Goal: Task Accomplishment & Management: Use online tool/utility

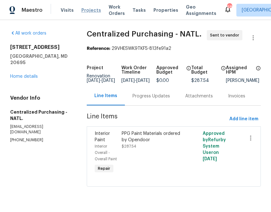
click at [89, 10] on span "Projects" at bounding box center [91, 10] width 20 height 6
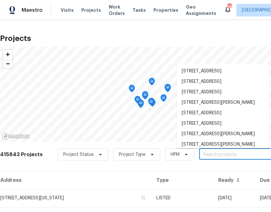
click at [221, 154] on input "text" at bounding box center [235, 155] width 73 height 10
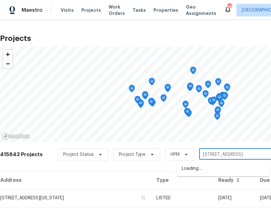
type input "[STREET_ADDRESS]"
click at [190, 169] on li "[STREET_ADDRESS]" at bounding box center [222, 168] width 92 height 10
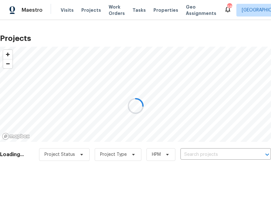
type input "[STREET_ADDRESS]"
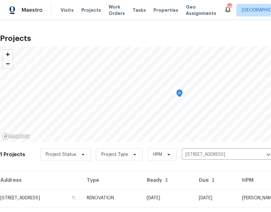
scroll to position [15, 0]
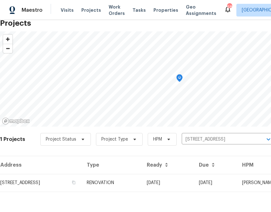
click at [82, 172] on th "Address" at bounding box center [41, 165] width 82 height 18
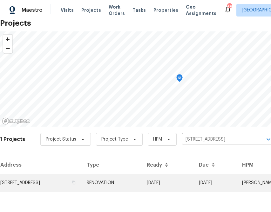
click at [82, 180] on td "[STREET_ADDRESS]" at bounding box center [41, 183] width 82 height 18
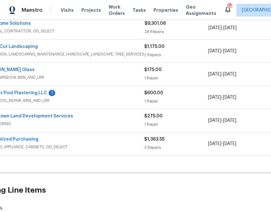
scroll to position [125, 0]
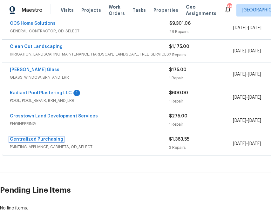
click at [39, 140] on link "Centralized Purchasing" at bounding box center [36, 139] width 53 height 4
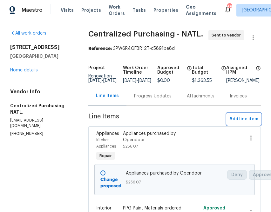
click at [242, 123] on span "Add line item" at bounding box center [243, 119] width 29 height 8
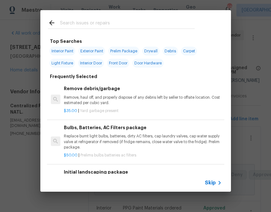
click at [212, 191] on div "Skip" at bounding box center [135, 183] width 190 height 18
click at [212, 183] on span "Skip" at bounding box center [210, 183] width 11 height 6
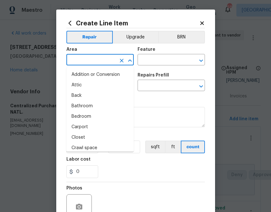
click at [100, 61] on input "text" at bounding box center [91, 61] width 50 height 10
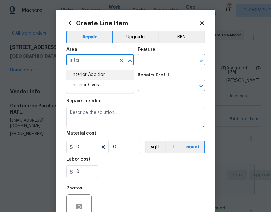
click at [97, 82] on li "Interior Overall" at bounding box center [99, 85] width 67 height 10
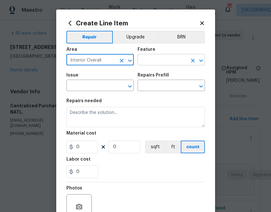
type input "Interior Overall"
click at [158, 63] on input "text" at bounding box center [162, 61] width 50 height 10
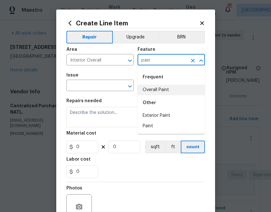
click at [176, 96] on div "Other" at bounding box center [170, 102] width 67 height 15
click at [161, 89] on li "Overall Paint" at bounding box center [170, 90] width 67 height 10
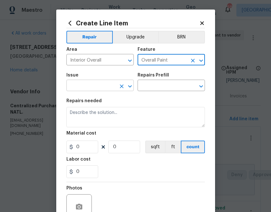
type input "Overall Paint"
click at [103, 88] on input "text" at bounding box center [91, 86] width 50 height 10
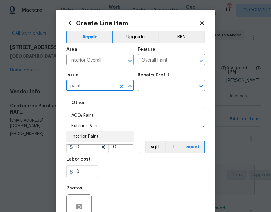
click at [91, 135] on li "Interior Paint" at bounding box center [99, 136] width 67 height 10
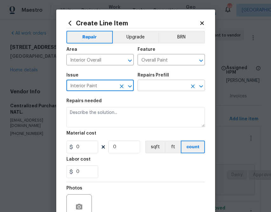
type input "Interior Paint"
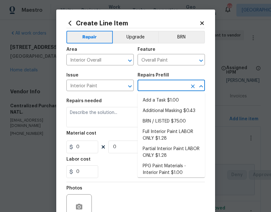
click at [157, 82] on input "text" at bounding box center [162, 86] width 50 height 10
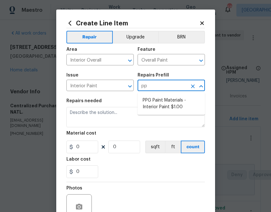
type input "ppg"
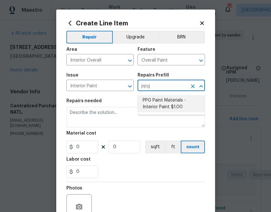
click at [160, 101] on li "PPG Paint Materials - Interior Paint $1.00" at bounding box center [170, 103] width 67 height 17
type input "PPG Paint Materials - Interior Paint $1.00"
type textarea "PPG Paint Materials ordered by Opendoor"
type input "1"
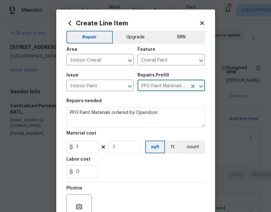
type input "PPG Paint Materials - Interior Paint $1.00"
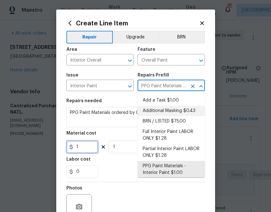
click at [86, 150] on input "1" at bounding box center [82, 147] width 32 height 13
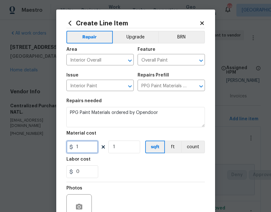
click at [86, 150] on input "1" at bounding box center [82, 147] width 32 height 13
paste input "370.9"
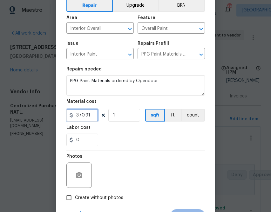
scroll to position [62, 0]
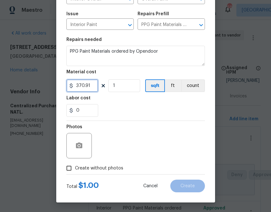
type input "370.91"
click at [114, 166] on span "Create without photos" at bounding box center [99, 168] width 48 height 7
click at [75, 166] on input "Create without photos" at bounding box center [69, 168] width 12 height 12
checkbox input "true"
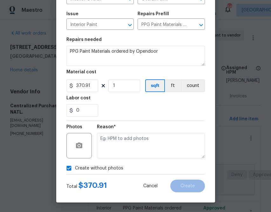
click at [143, 160] on div "Reason*" at bounding box center [151, 141] width 108 height 41
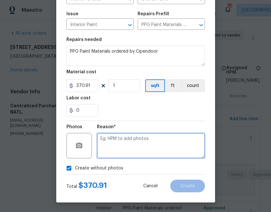
click at [140, 149] on textarea at bounding box center [151, 145] width 108 height 25
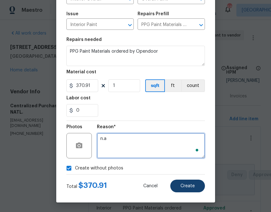
type textarea "n.a"
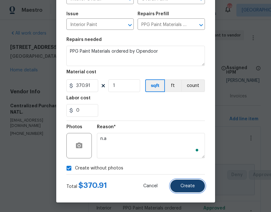
click at [188, 188] on span "Create" at bounding box center [187, 186] width 14 height 5
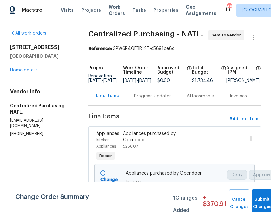
scroll to position [0, 0]
